Goal: Check status

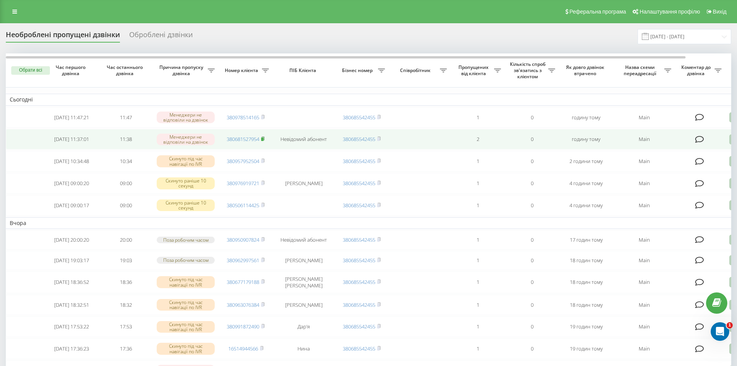
click at [263, 141] on rect at bounding box center [262, 138] width 2 height 3
